Goal: Check status: Check status

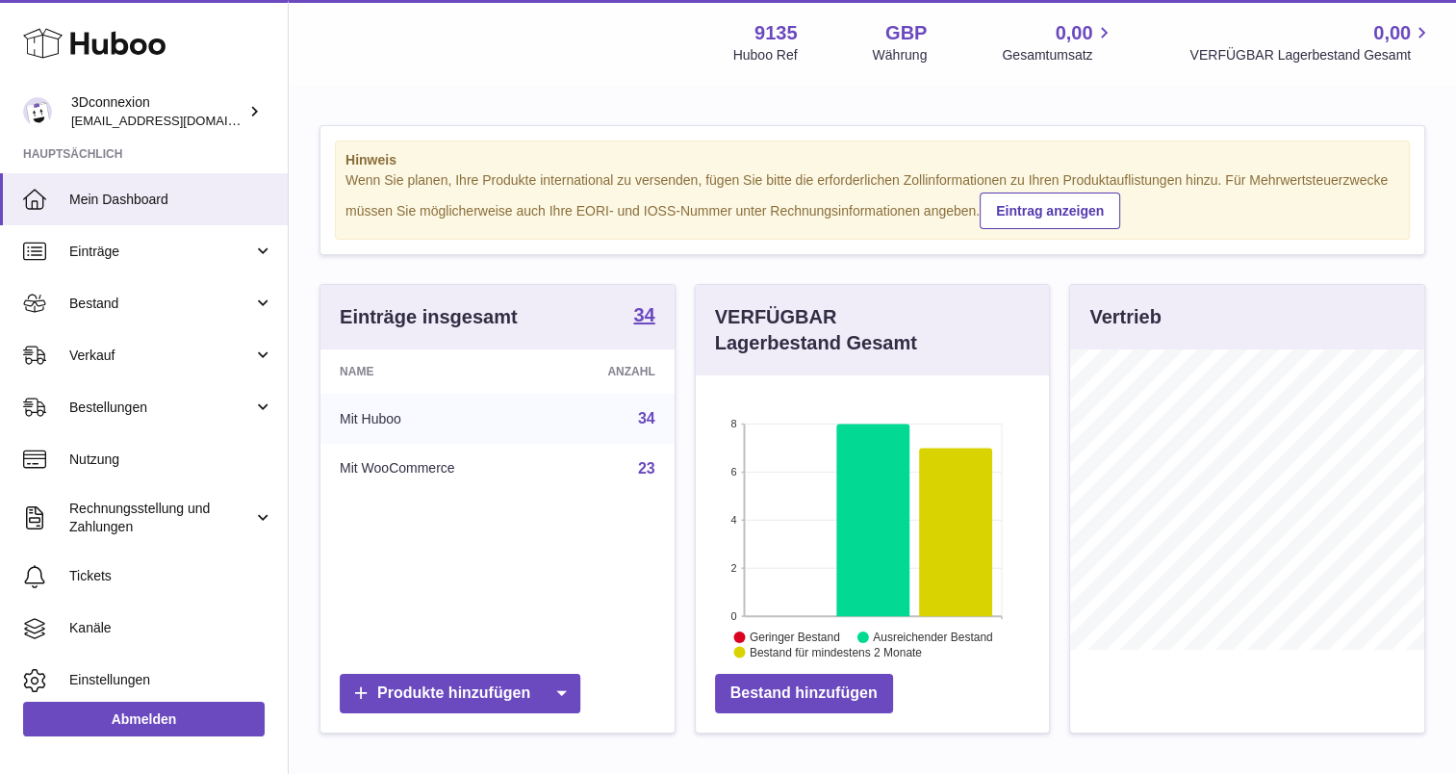
scroll to position [300, 354]
click at [105, 342] on link "Verkauf" at bounding box center [144, 355] width 288 height 52
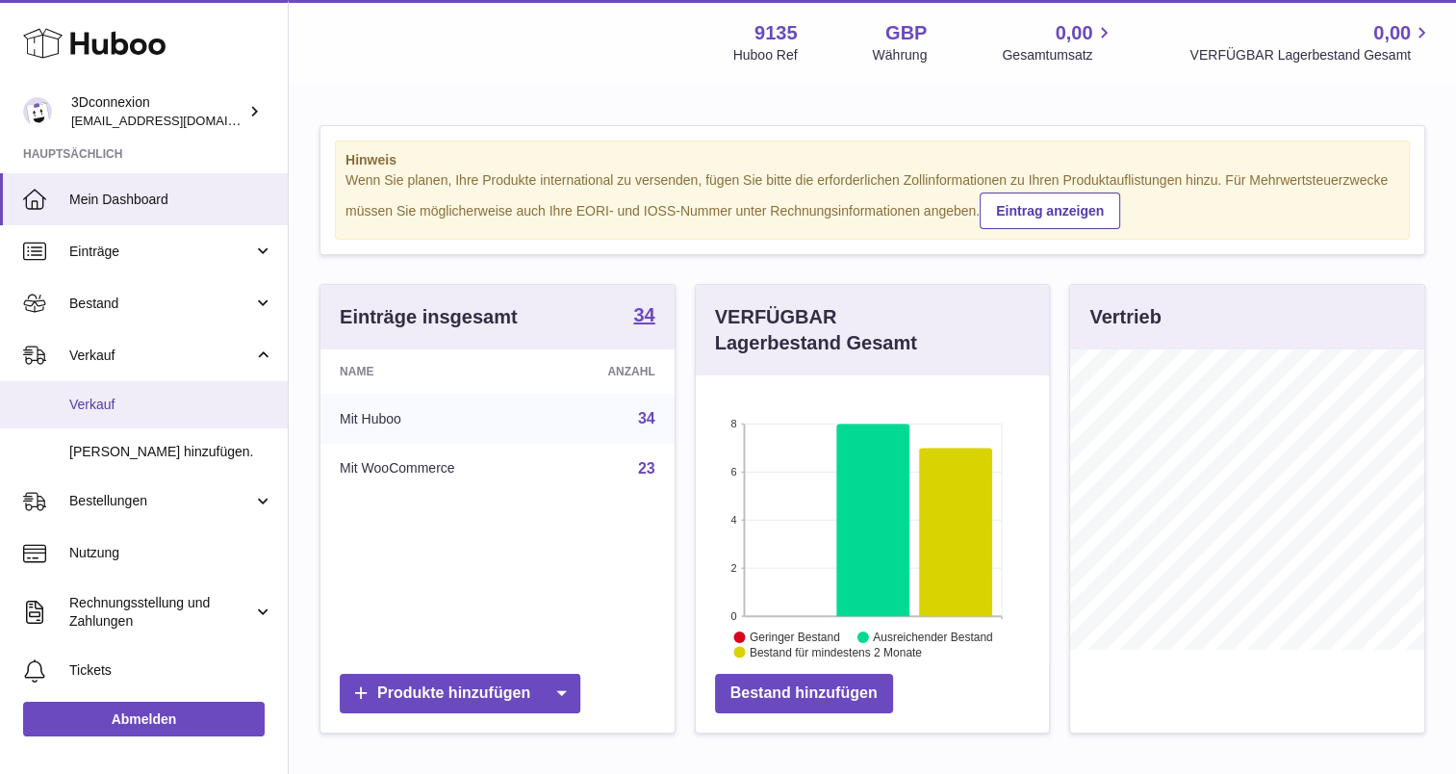
click at [128, 412] on span "Verkauf" at bounding box center [171, 405] width 204 height 18
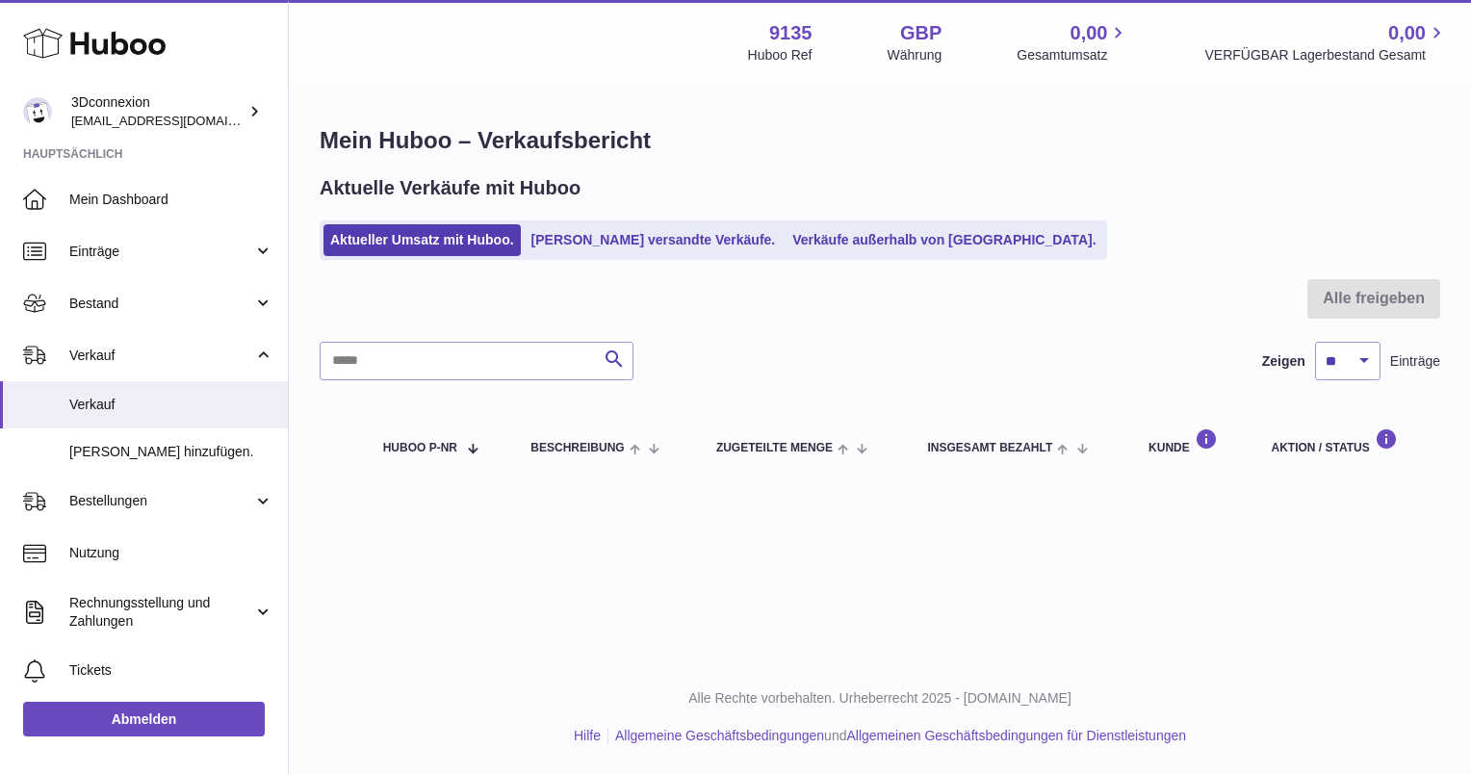
click at [638, 219] on div "Aktuelle Verkäufe mit Huboo Aktueller Umsatz mit Huboo. Von Huboo versandte Ver…" at bounding box center [880, 217] width 1120 height 85
click at [638, 239] on link "[PERSON_NAME] versandte Verkäufe." at bounding box center [654, 240] width 258 height 32
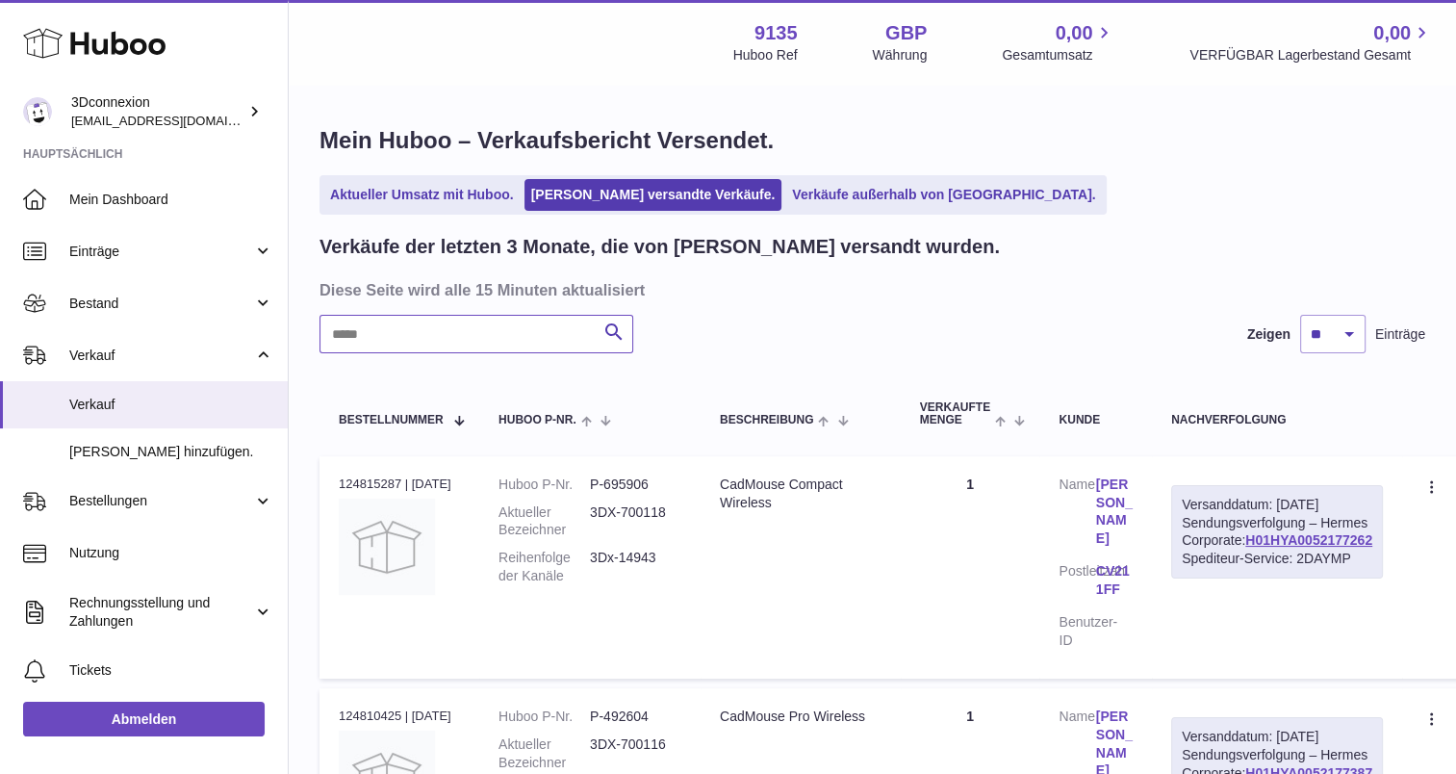
click at [495, 342] on input "text" at bounding box center [477, 334] width 314 height 39
paste input "**********"
type input "**********"
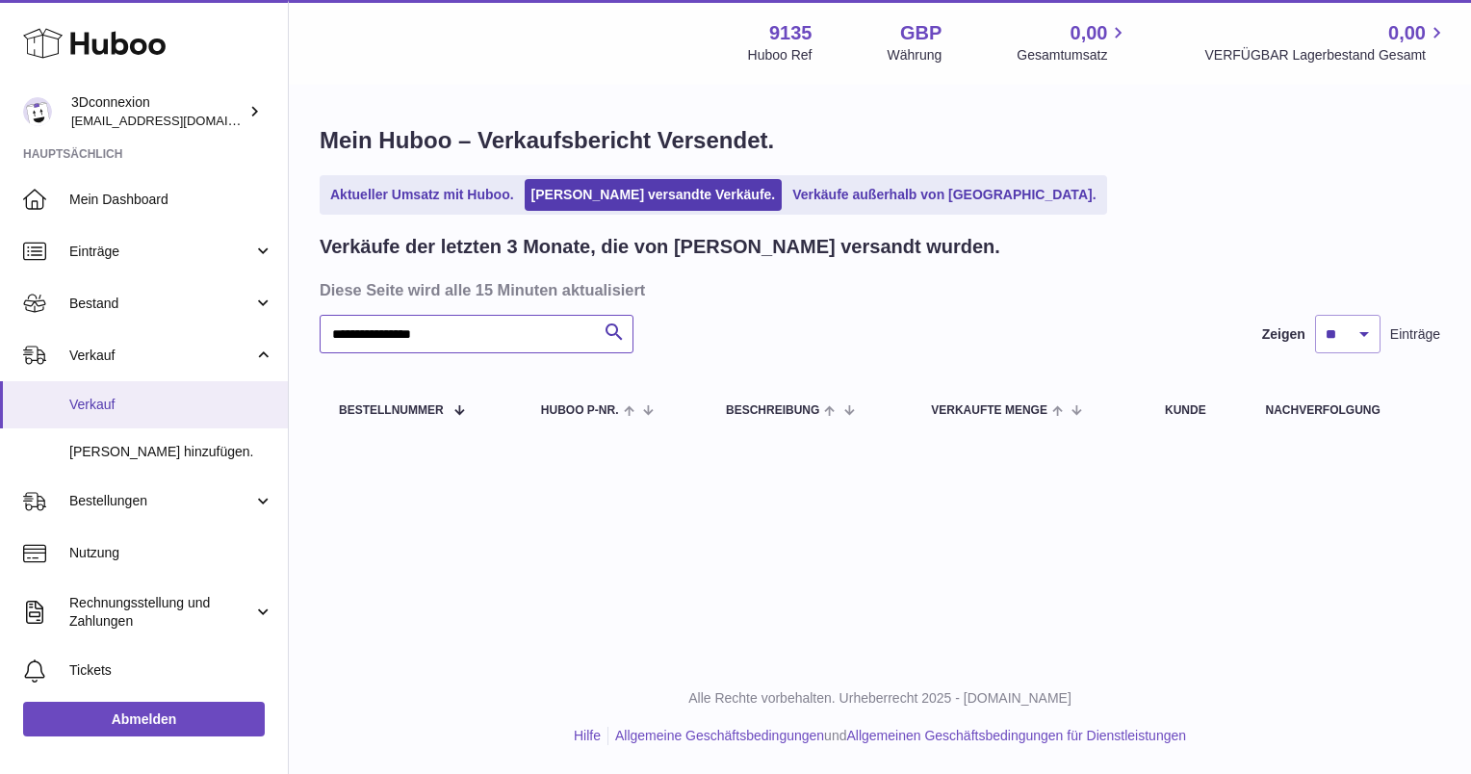
drag, startPoint x: 551, startPoint y: 335, endPoint x: 64, endPoint y: 393, distance: 490.5
click at [57, 388] on div "Huboo 3Dconnexion order_eu@3dconnexion.com Hauptsächlich Mein Dashboard Einträg…" at bounding box center [735, 387] width 1471 height 774
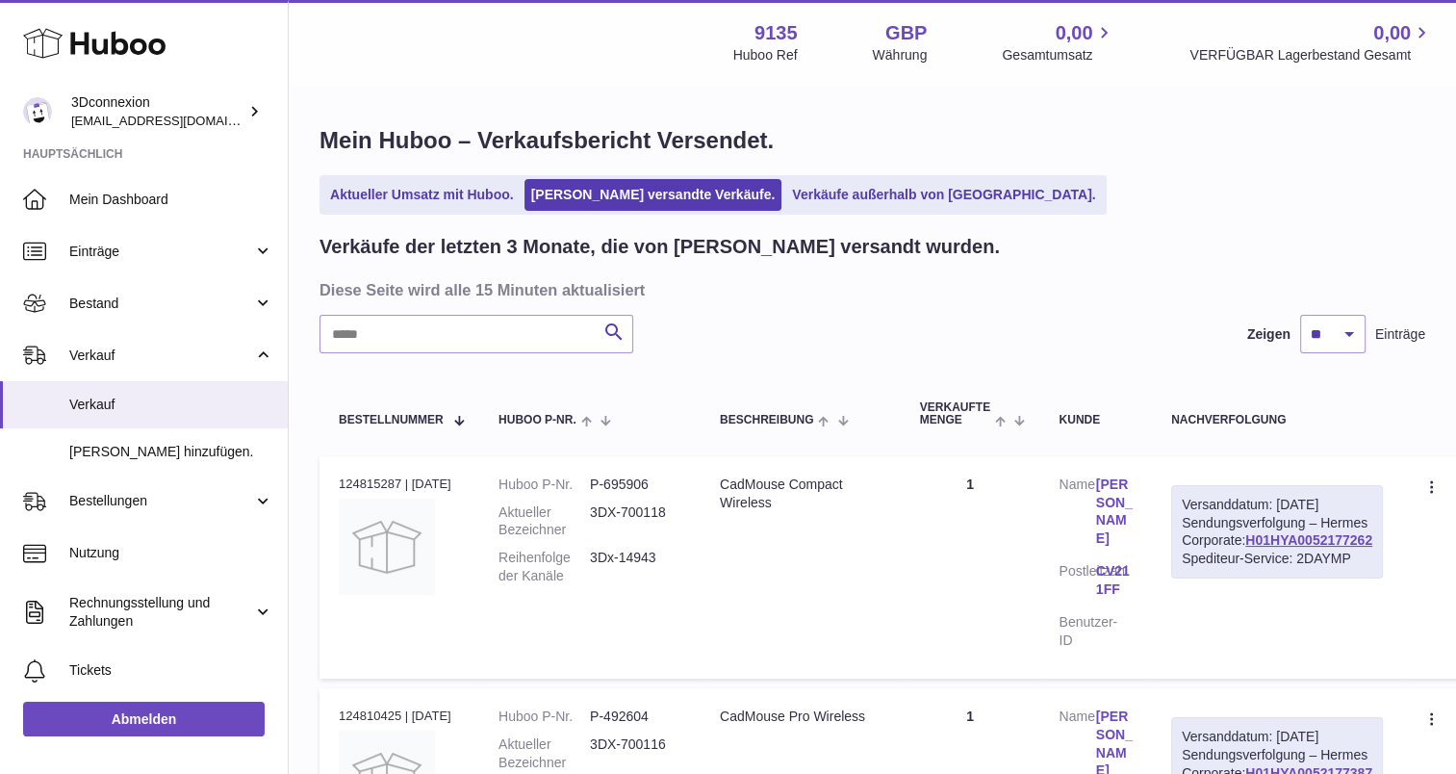
drag, startPoint x: 509, startPoint y: 346, endPoint x: 294, endPoint y: 356, distance: 215.9
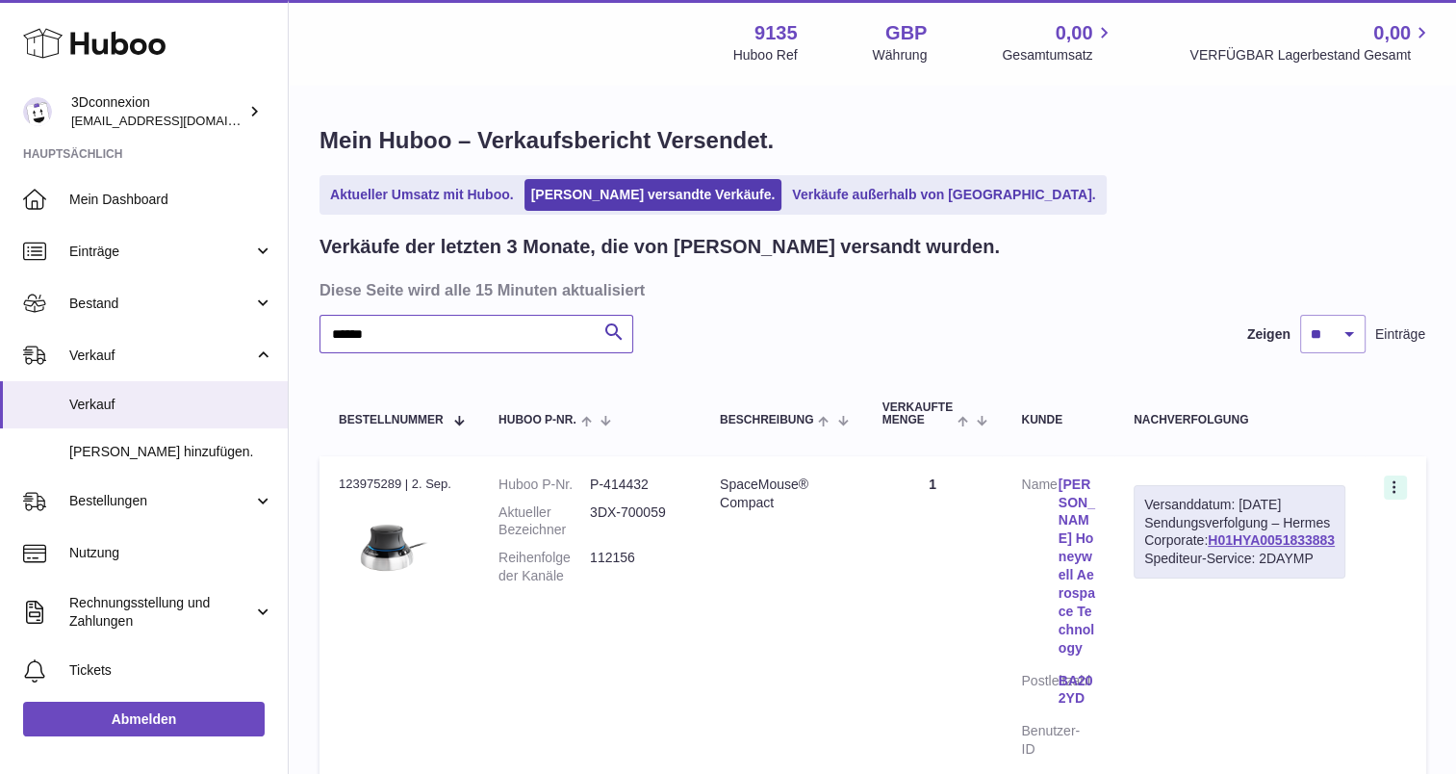
type input "******"
click at [1386, 486] on icon at bounding box center [1396, 488] width 22 height 19
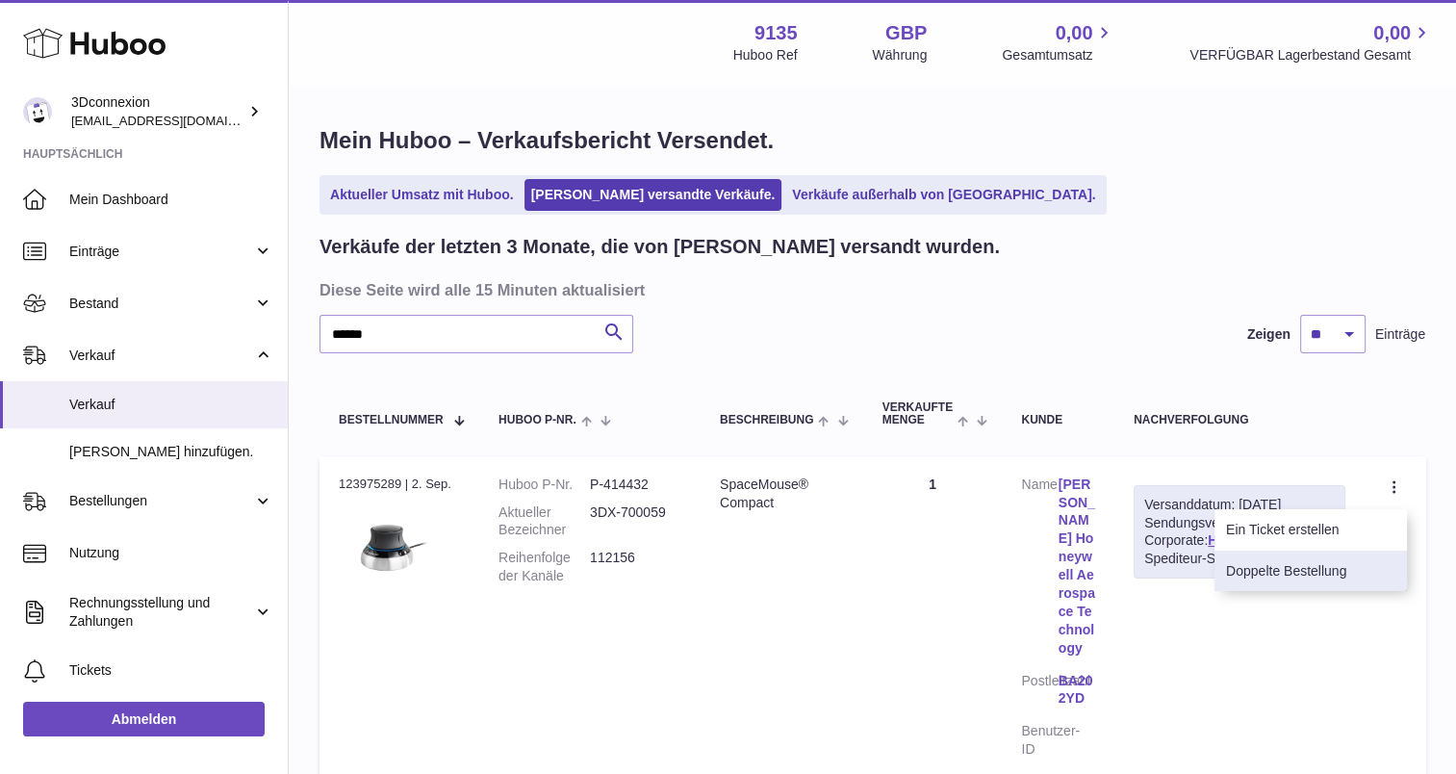
click at [1335, 573] on li "Doppelte Bestellung" at bounding box center [1311, 571] width 193 height 41
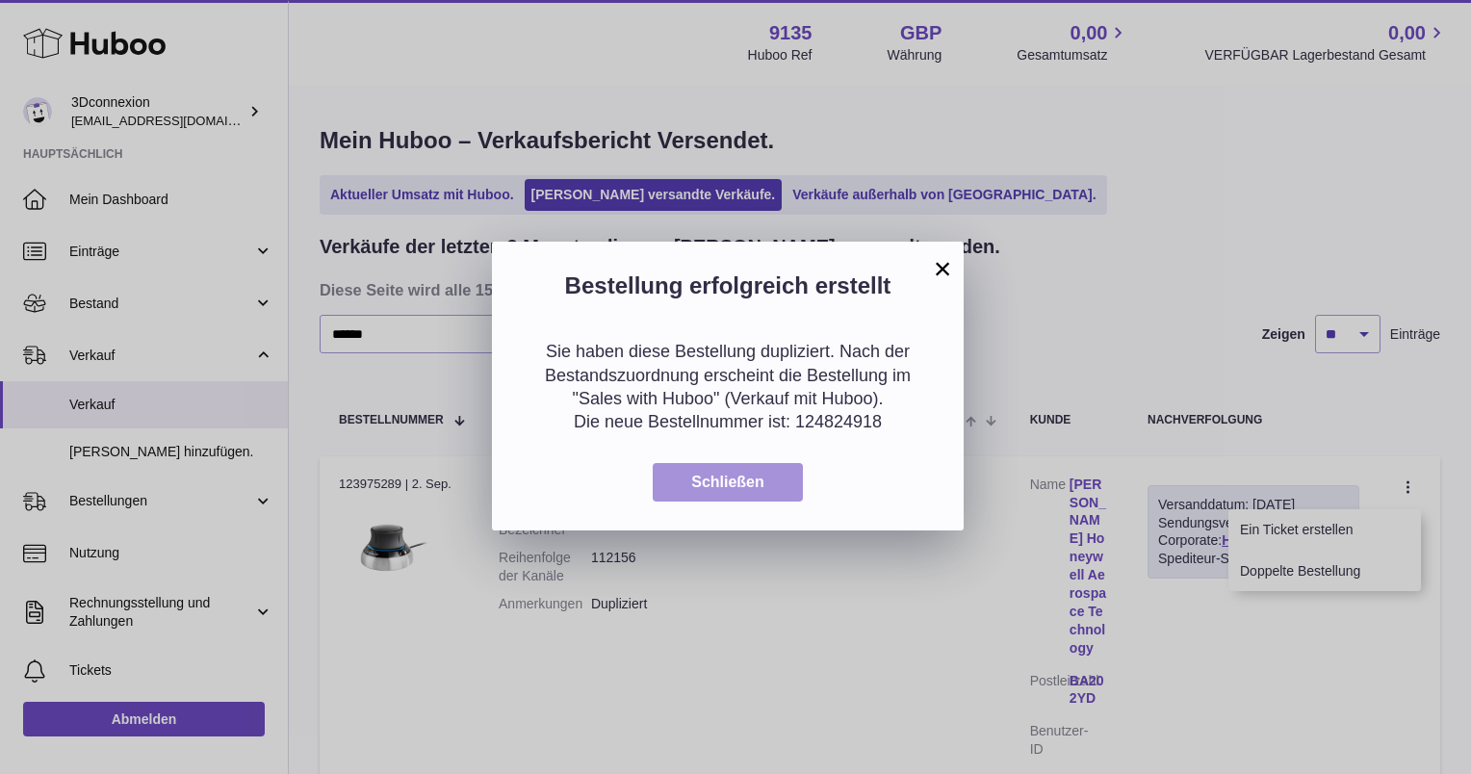
click at [719, 476] on span "Schließen" at bounding box center [727, 482] width 73 height 16
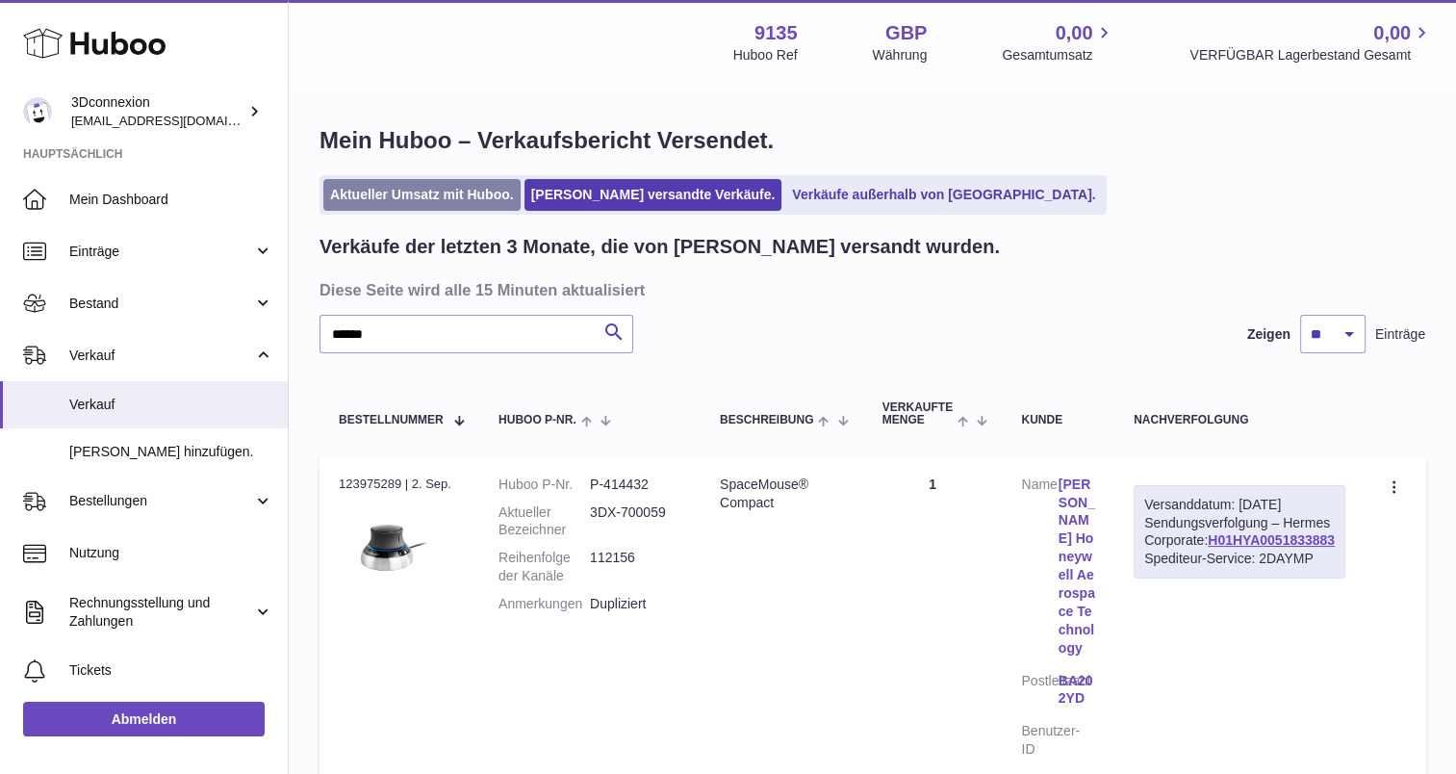
click at [439, 180] on link "Aktueller Umsatz mit Huboo." at bounding box center [421, 195] width 197 height 32
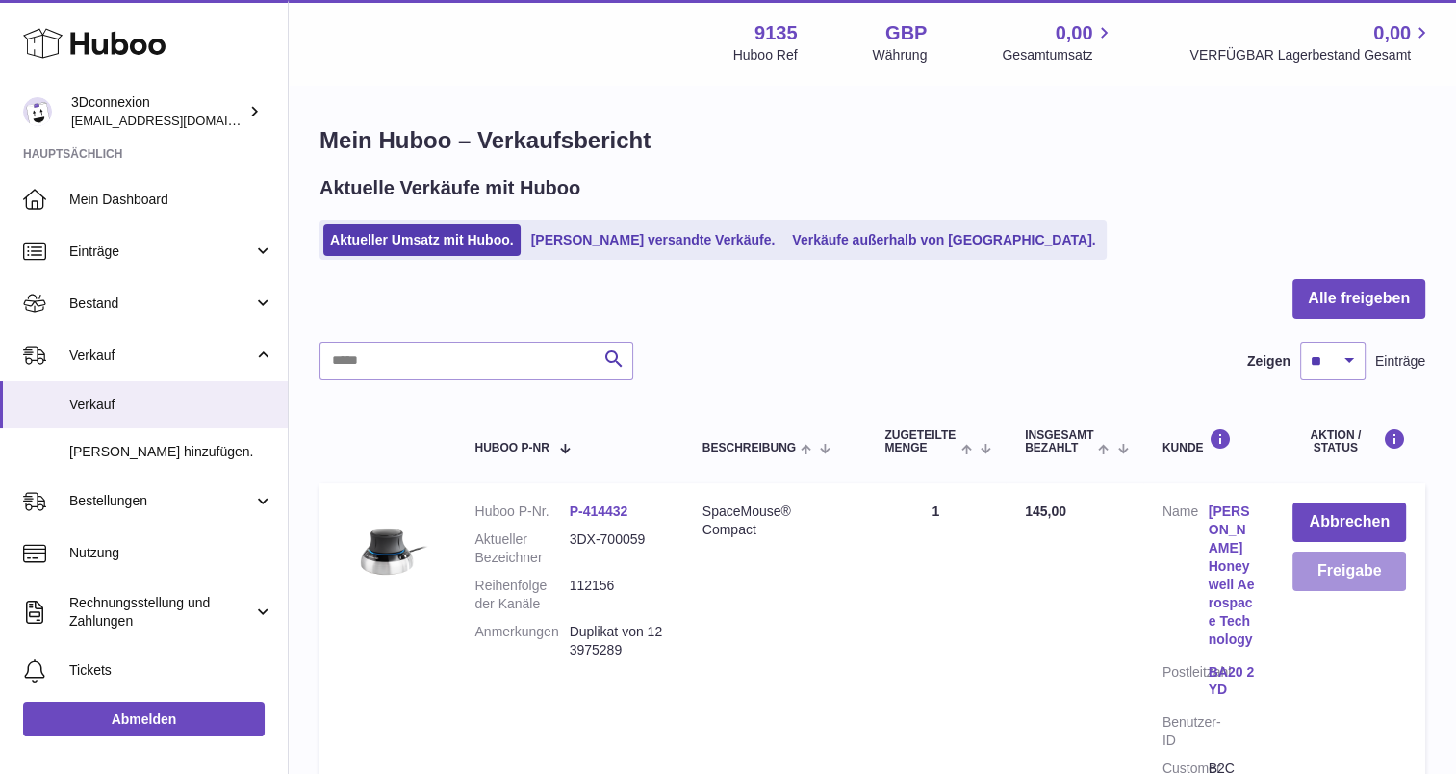
click at [1360, 574] on button "Freigabe" at bounding box center [1350, 571] width 114 height 39
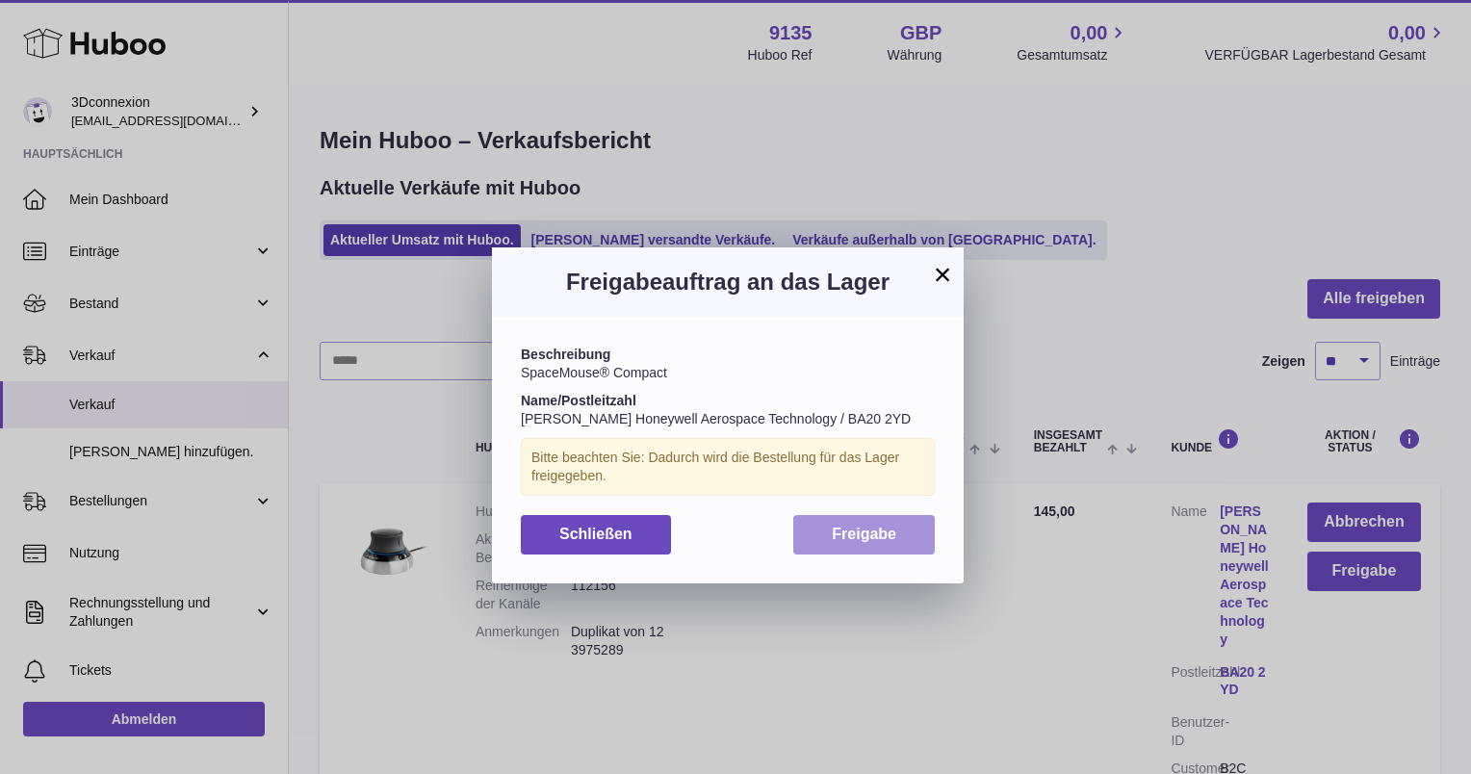
click at [878, 543] on button "Freigabe" at bounding box center [863, 534] width 141 height 39
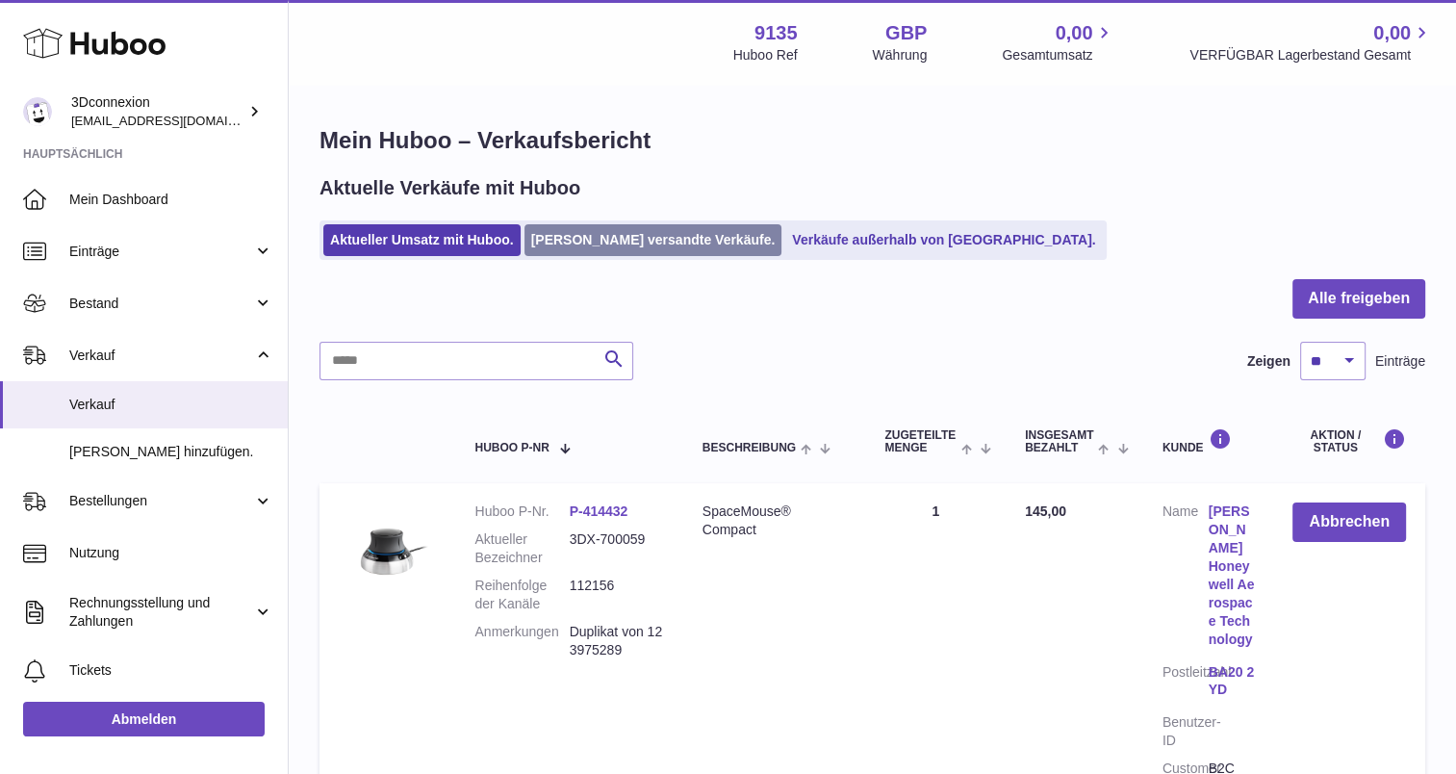
click at [647, 253] on link "[PERSON_NAME] versandte Verkäufe." at bounding box center [654, 240] width 258 height 32
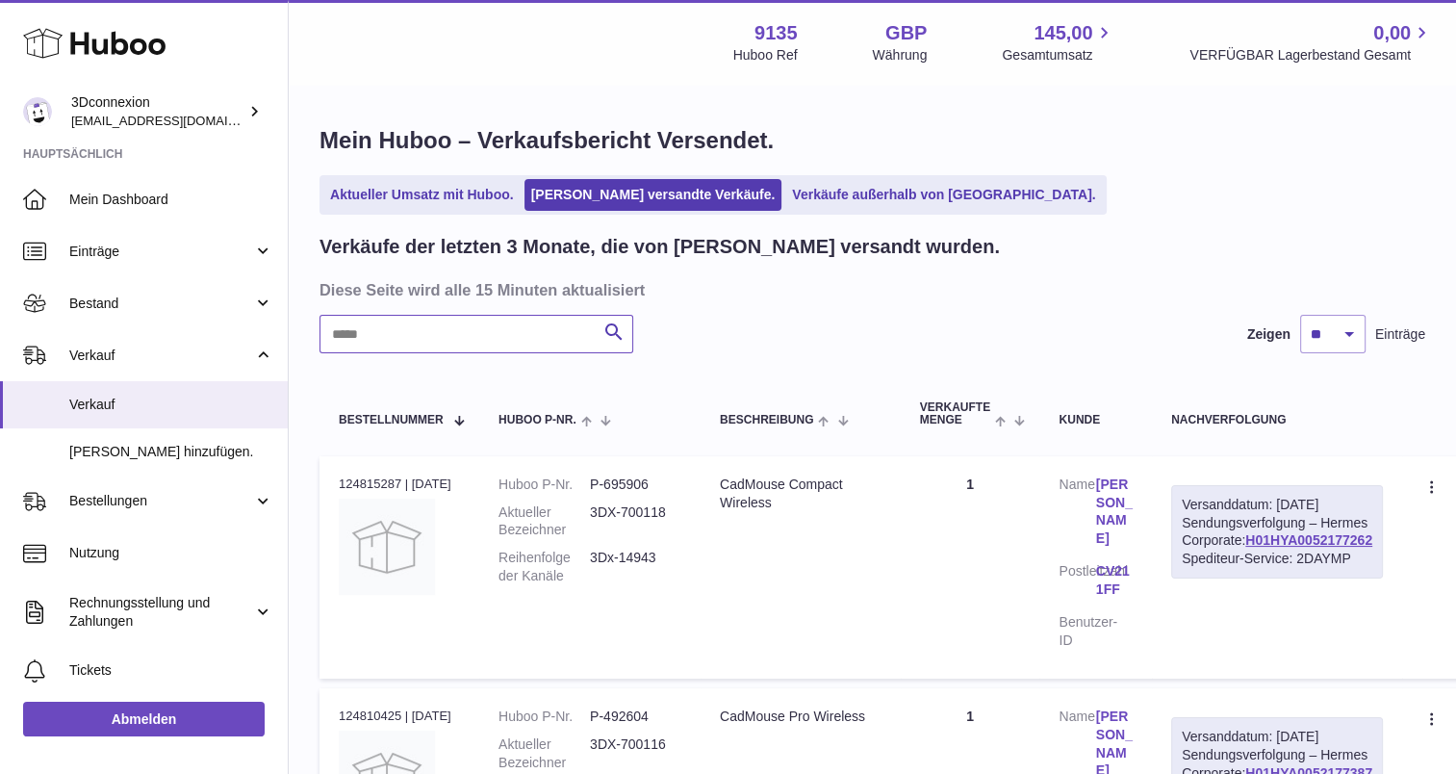
click at [531, 346] on input "text" at bounding box center [477, 334] width 314 height 39
click at [467, 319] on input "text" at bounding box center [477, 334] width 314 height 39
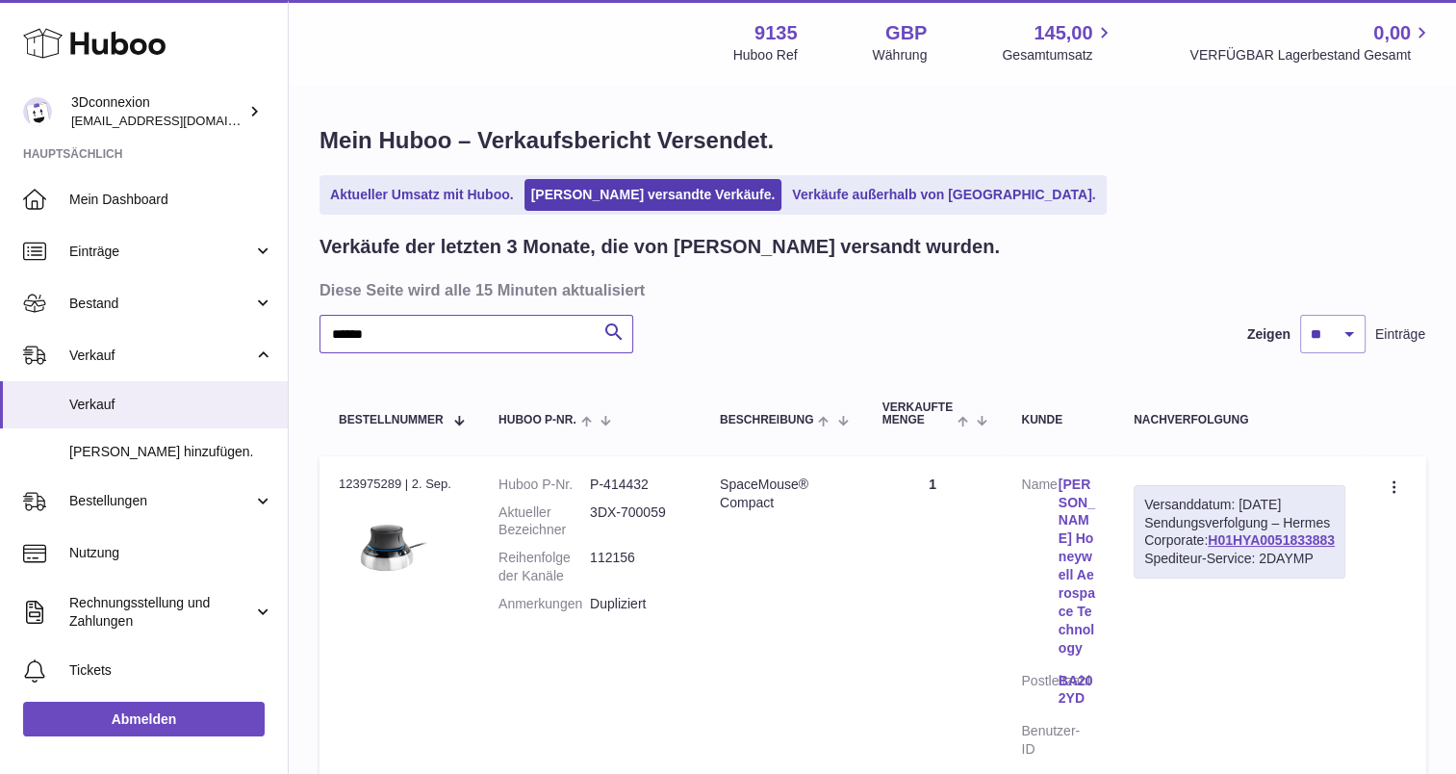
type input "******"
click at [1255, 561] on div "Versanddatum: 3. Sep. 2025 Sendungsverfolgung – Hermes Corporate: H01HYA0051833…" at bounding box center [1240, 532] width 212 height 94
click at [1258, 566] on div "Versanddatum: 3. Sep. 2025 Sendungsverfolgung – Hermes Corporate: H01HYA0051833…" at bounding box center [1240, 532] width 212 height 94
click at [1259, 548] on link "H01HYA0051833883" at bounding box center [1271, 539] width 127 height 15
click at [1095, 672] on link "BA20 2YD" at bounding box center [1077, 690] width 37 height 37
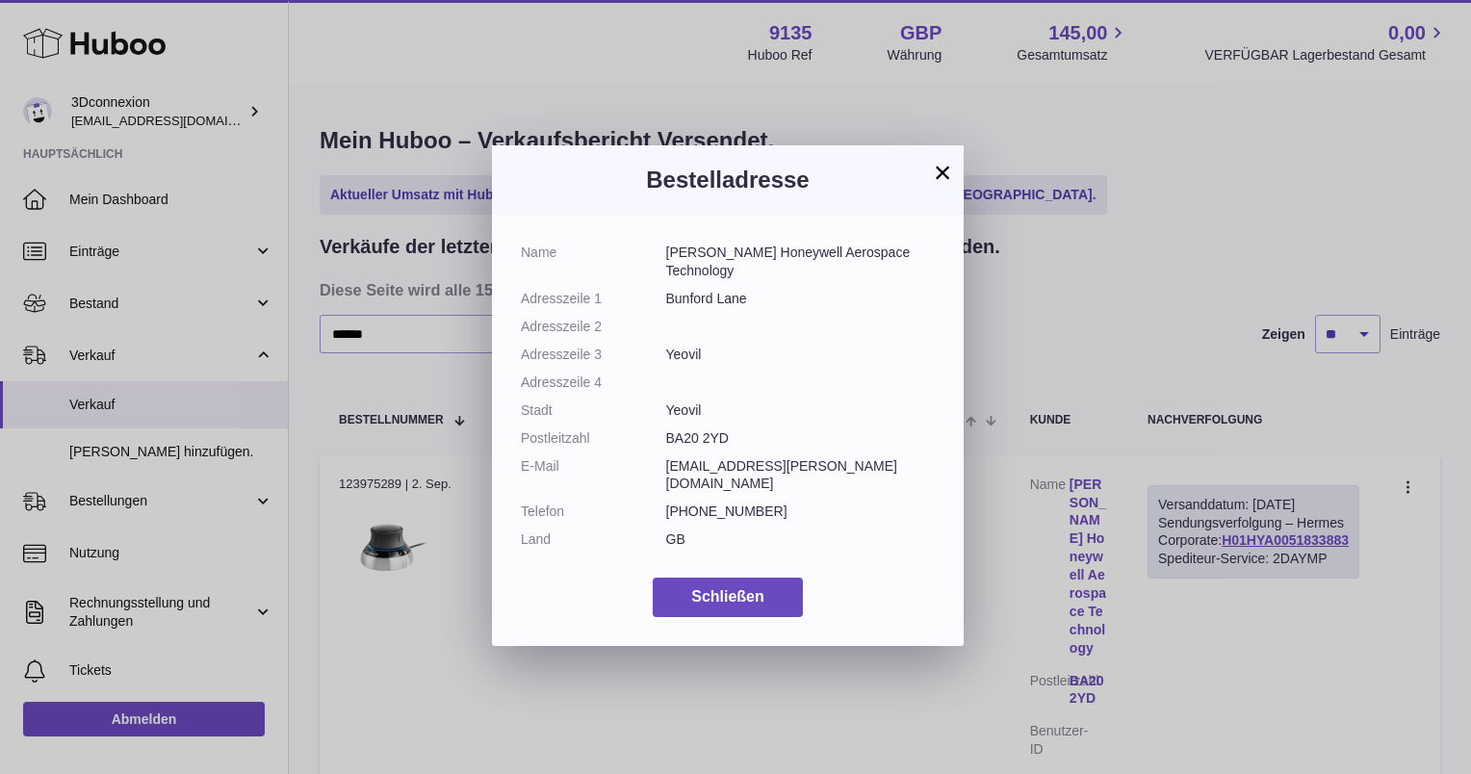
drag, startPoint x: 661, startPoint y: 431, endPoint x: 748, endPoint y: 433, distance: 86.6
click at [748, 433] on dl "Name Mitch Barber Honeywell Aerospace Technology Adresszeile 1 Bunford Lane Adr…" at bounding box center [728, 401] width 414 height 315
copy dl "BA20 2YD"
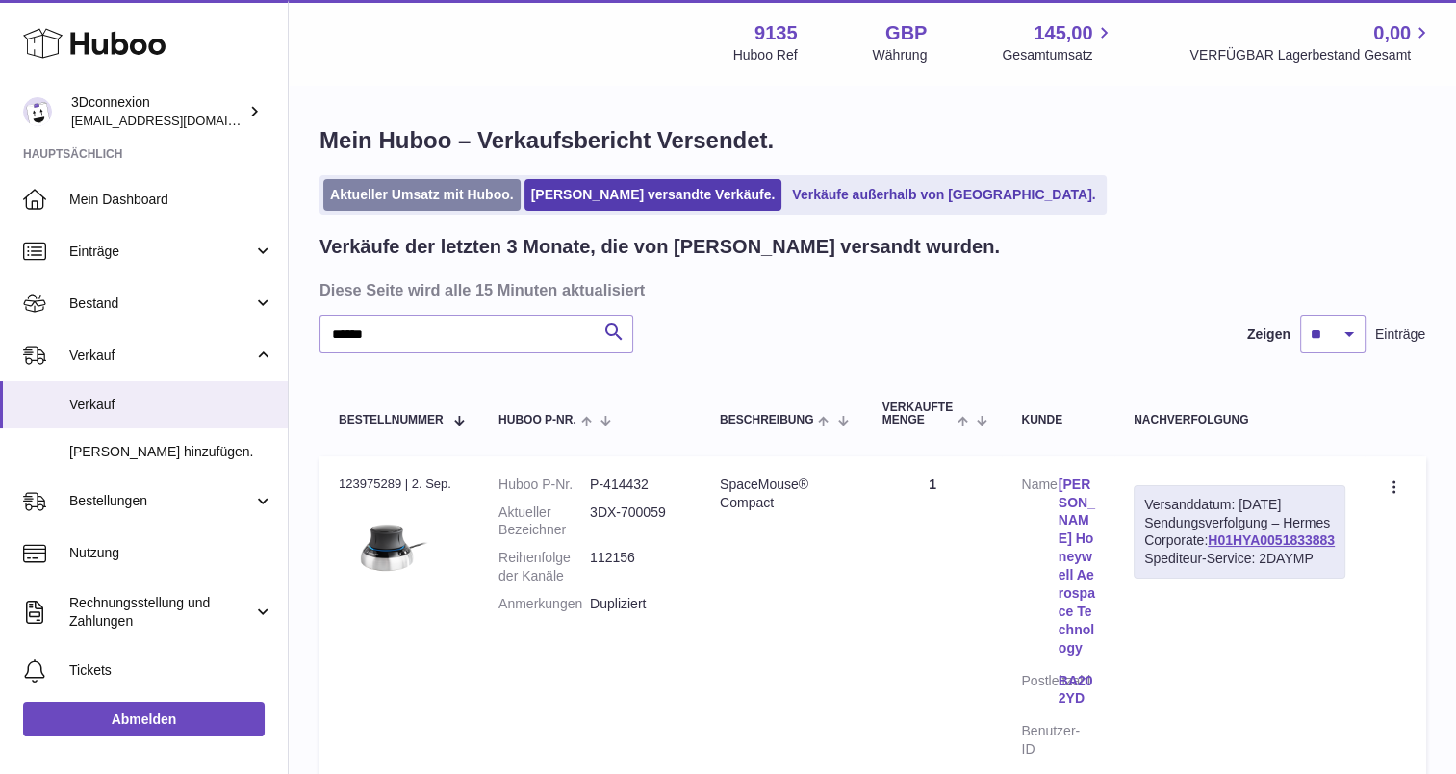
click at [454, 193] on link "Aktueller Umsatz mit Huboo." at bounding box center [421, 195] width 197 height 32
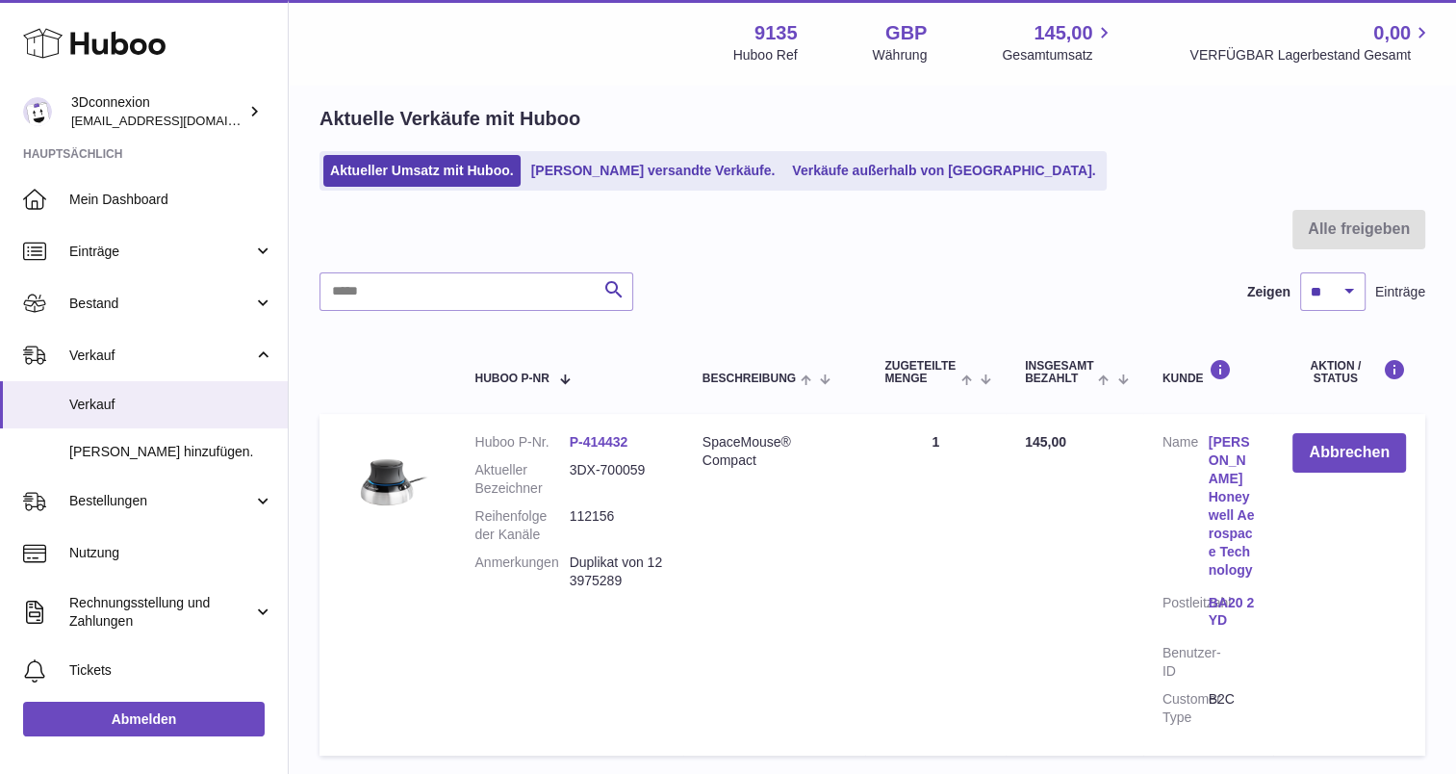
scroll to position [193, 0]
